Goal: Information Seeking & Learning: Learn about a topic

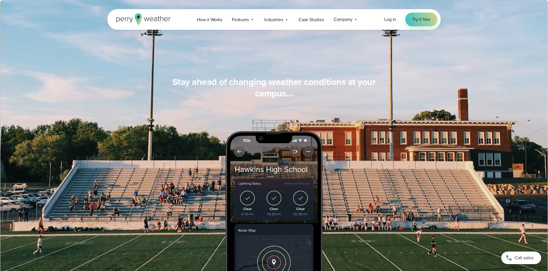
scroll to position [437, 0]
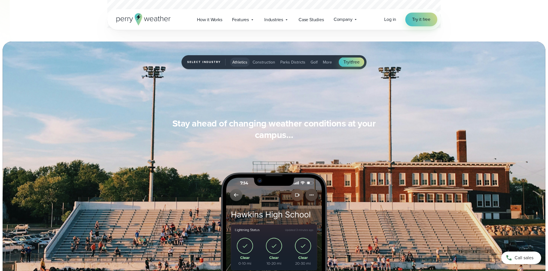
click at [293, 65] on span "Parks Districts" at bounding box center [293, 62] width 25 height 6
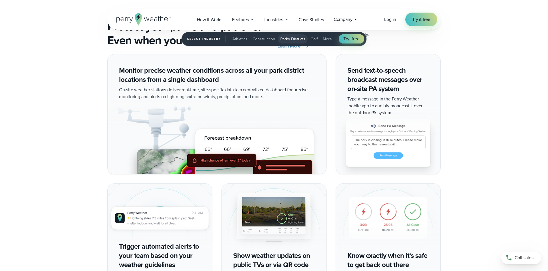
scroll to position [891, 0]
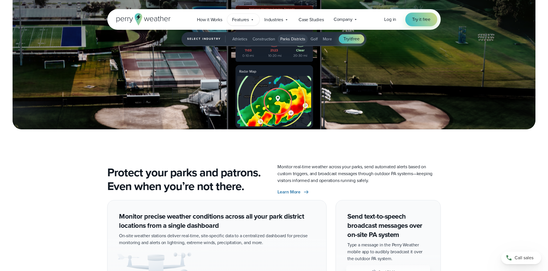
click at [244, 17] on span "Features" at bounding box center [240, 19] width 17 height 7
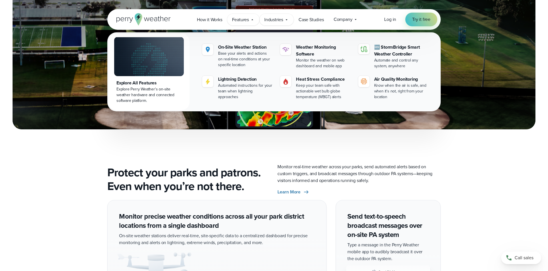
click at [273, 19] on span "Industries" at bounding box center [274, 19] width 19 height 7
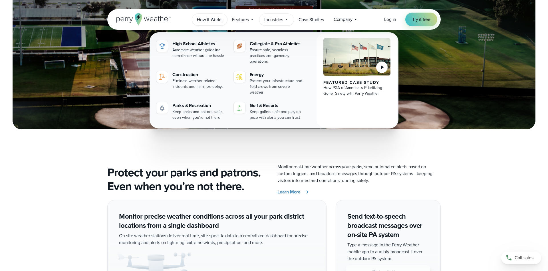
click at [210, 17] on span "How it Works" at bounding box center [209, 19] width 25 height 7
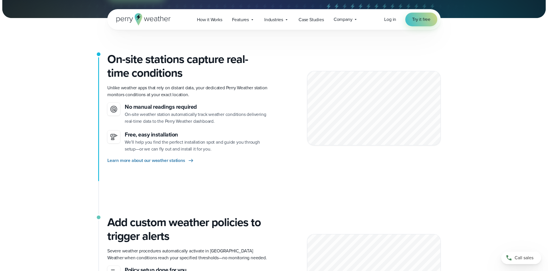
scroll to position [117, 0]
click at [140, 159] on span "Learn more about our weather stations" at bounding box center [146, 160] width 78 height 7
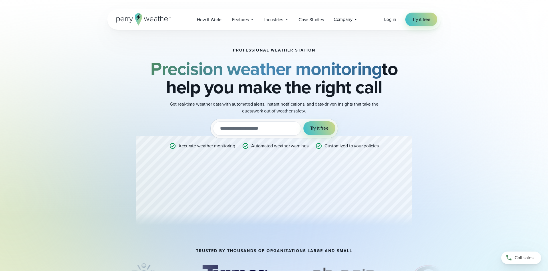
click at [133, 17] on icon at bounding box center [144, 19] width 54 height 12
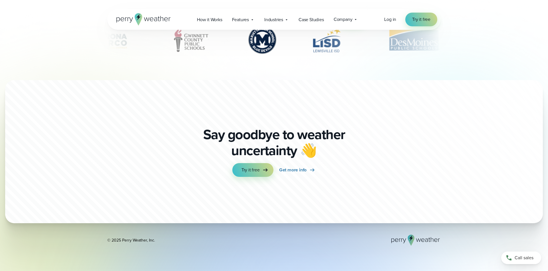
scroll to position [2010, 0]
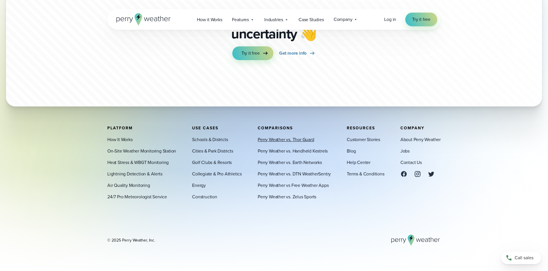
click at [287, 139] on link "Perry Weather vs. Thor Guard" at bounding box center [286, 139] width 56 height 7
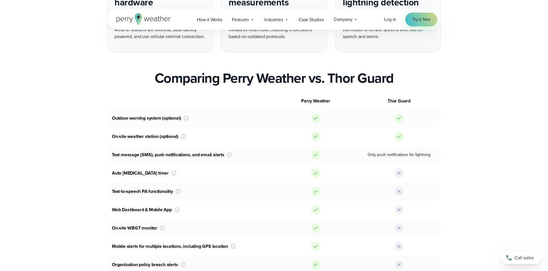
scroll to position [175, 0]
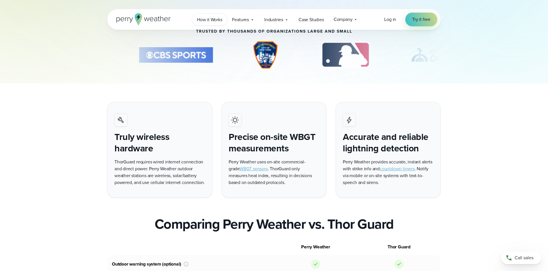
click at [212, 18] on span "How it Works" at bounding box center [209, 19] width 25 height 7
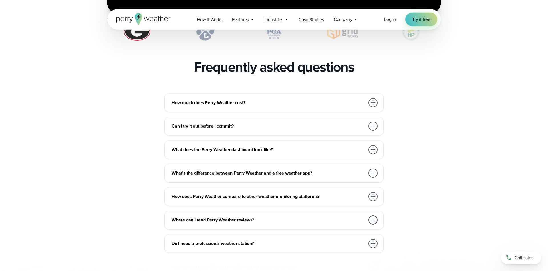
scroll to position [1311, 0]
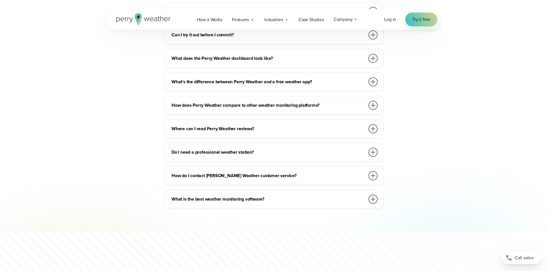
click at [255, 62] on h3 "What does the Perry Weather dashboard look like?" at bounding box center [269, 58] width 194 height 7
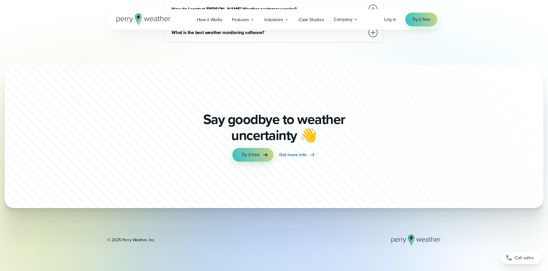
scroll to position [1379, 0]
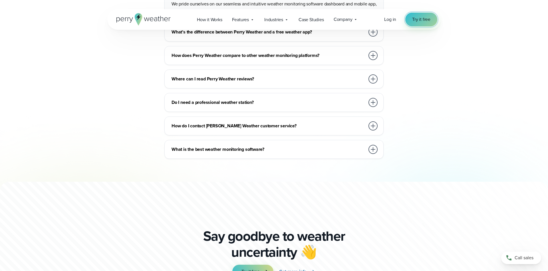
click at [411, 22] on link "Try it free" at bounding box center [422, 20] width 32 height 14
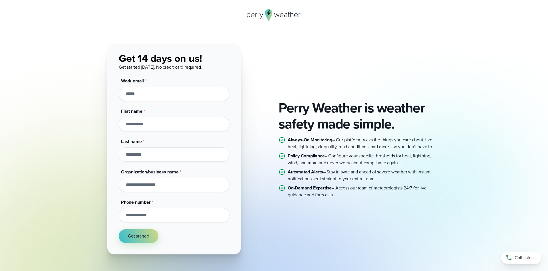
click at [288, 72] on div "Perry Weather is weather safety made simple. Always-On Monitoring – Our platfor…" at bounding box center [274, 148] width 334 height 211
